Goal: Information Seeking & Learning: Learn about a topic

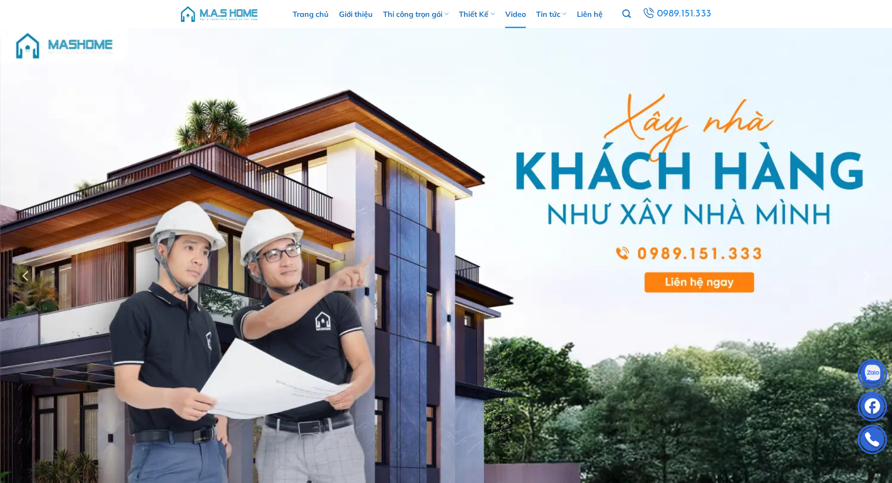
click at [519, 11] on link "Video" at bounding box center [515, 14] width 21 height 28
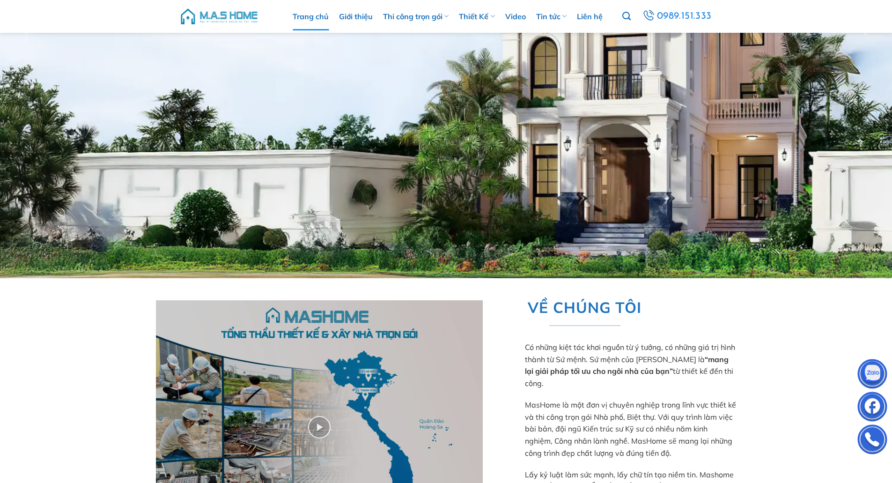
scroll to position [328, 0]
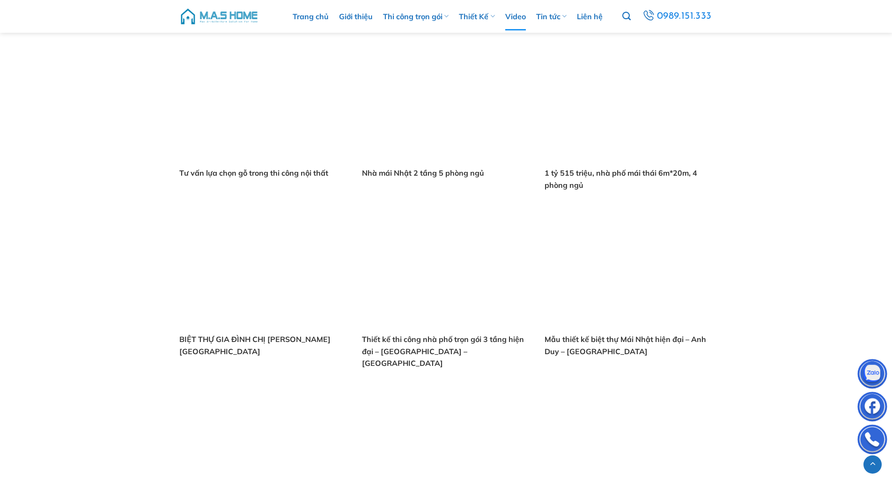
scroll to position [890, 0]
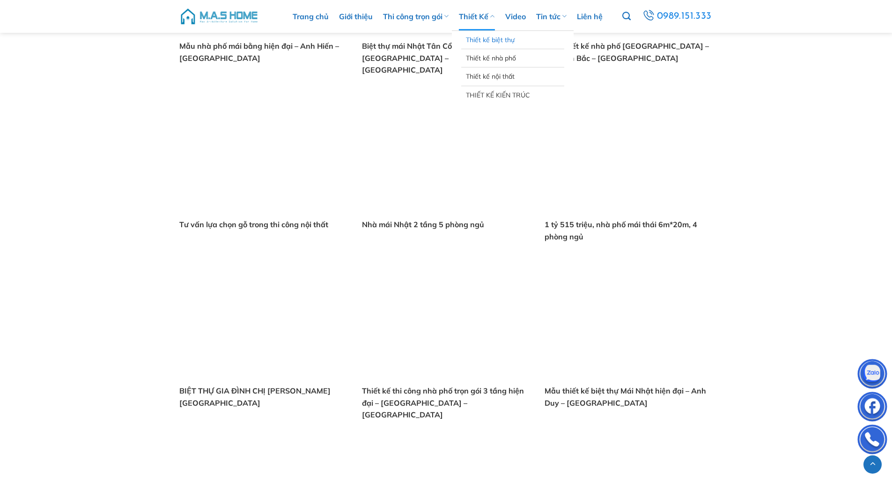
click at [494, 41] on link "Thiết kế biệt thự" at bounding box center [513, 40] width 94 height 18
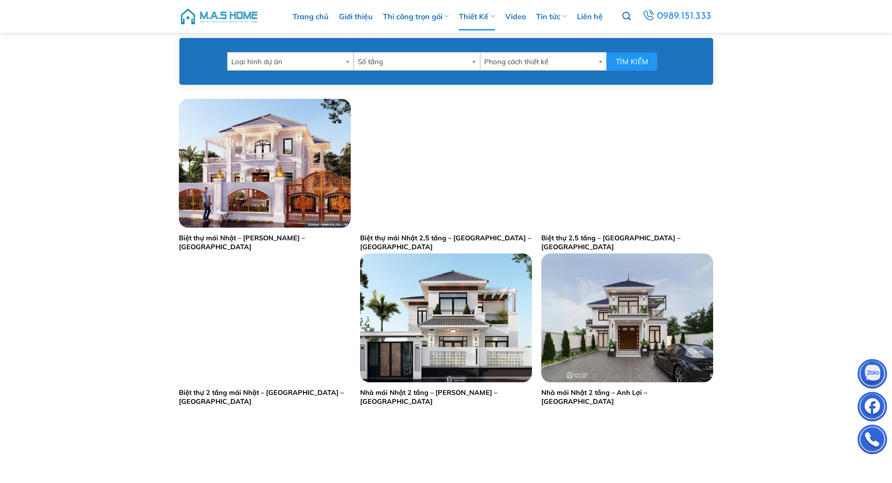
scroll to position [468, 0]
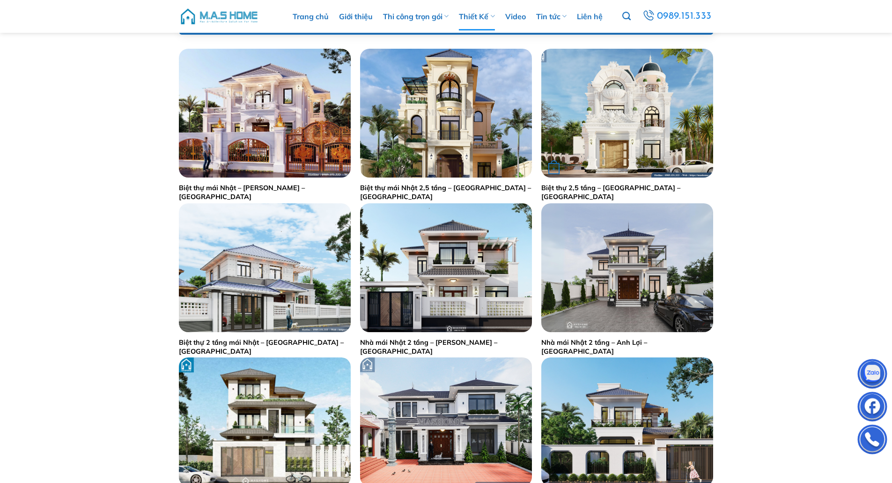
click at [607, 137] on img "Biệt thự 2,5 tầng - Anh Lâm - Thường Tín" at bounding box center [627, 113] width 172 height 129
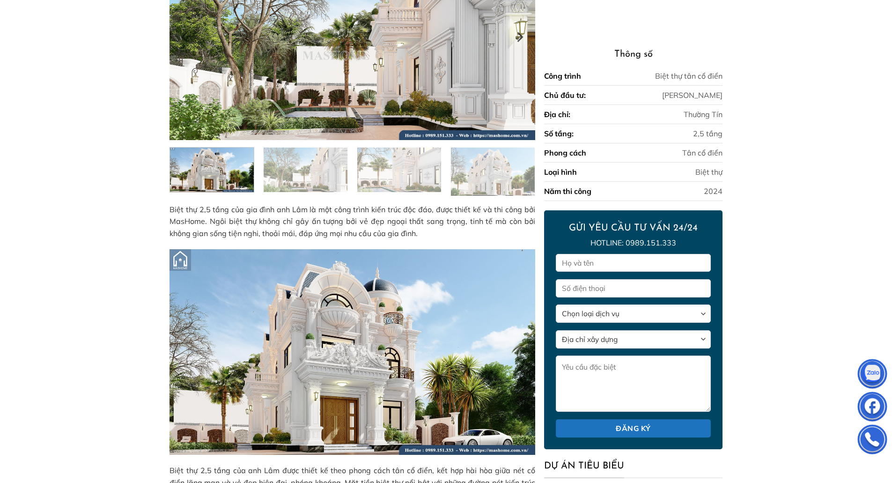
click at [316, 352] on img at bounding box center [352, 352] width 365 height 206
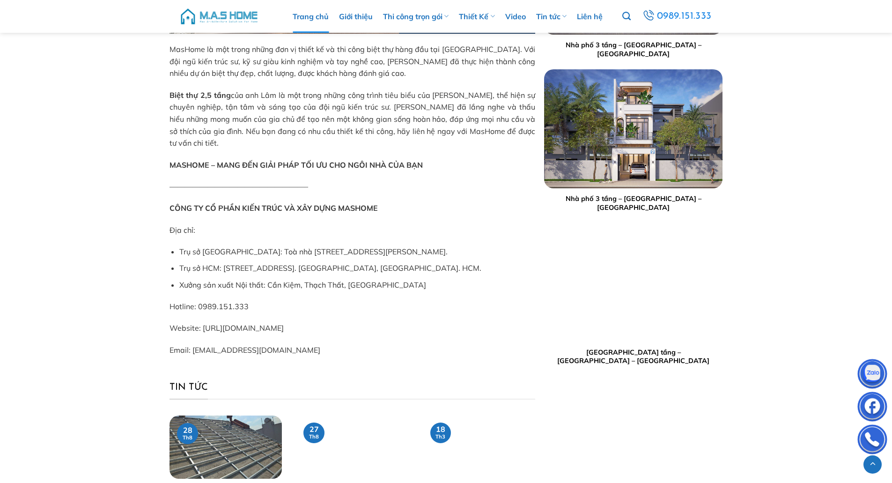
scroll to position [1650, 0]
